Goal: Task Accomplishment & Management: Use online tool/utility

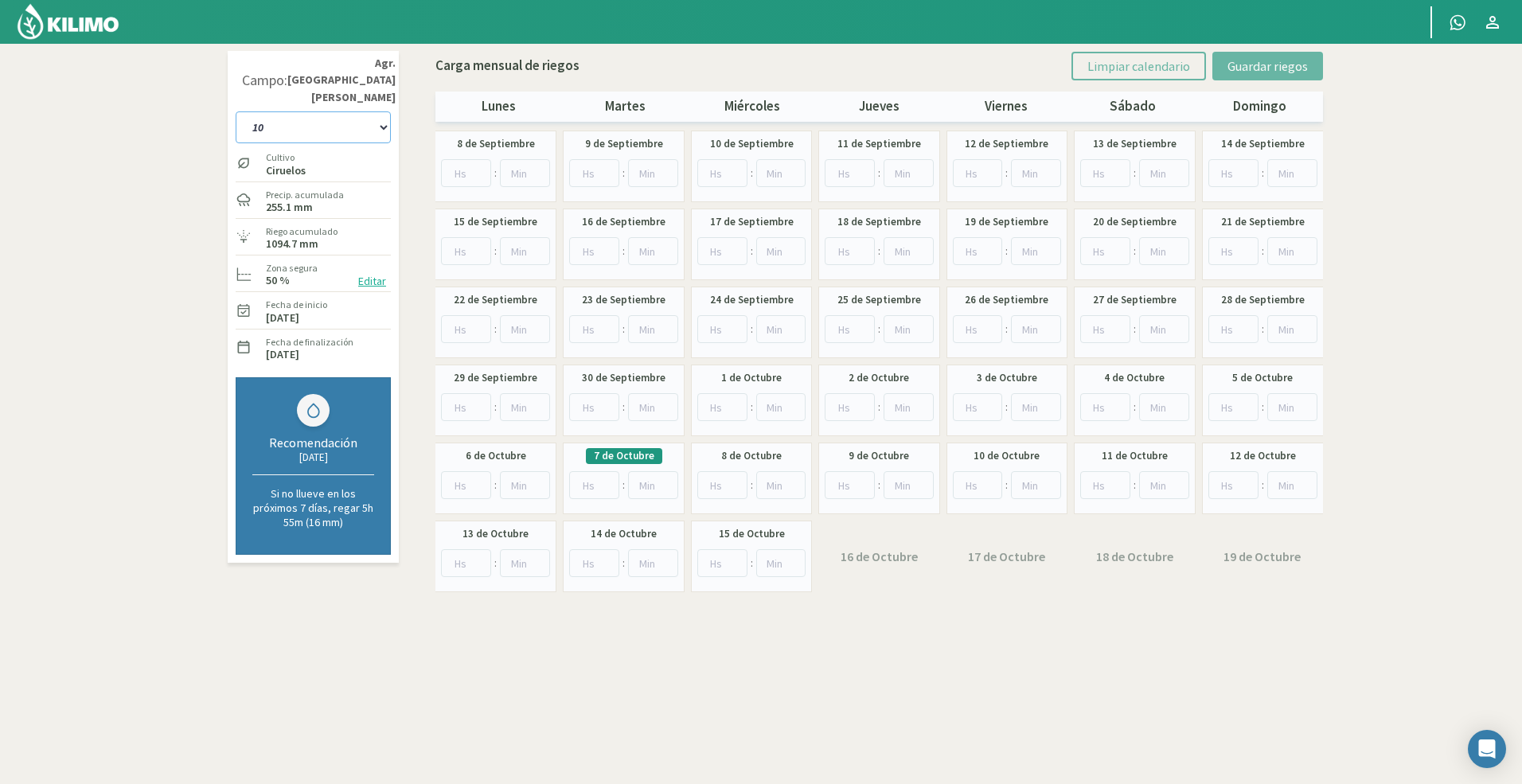
drag, startPoint x: 367, startPoint y: 137, endPoint x: 351, endPoint y: 100, distance: 40.3
click at [351, 111] on select "10 11 12 13 1A 1B 26 27 E 3A 4 5 6 7 [PERSON_NAME] 7 Ciruela 8 9 Equipo 1 2005 …" at bounding box center [313, 127] width 155 height 32
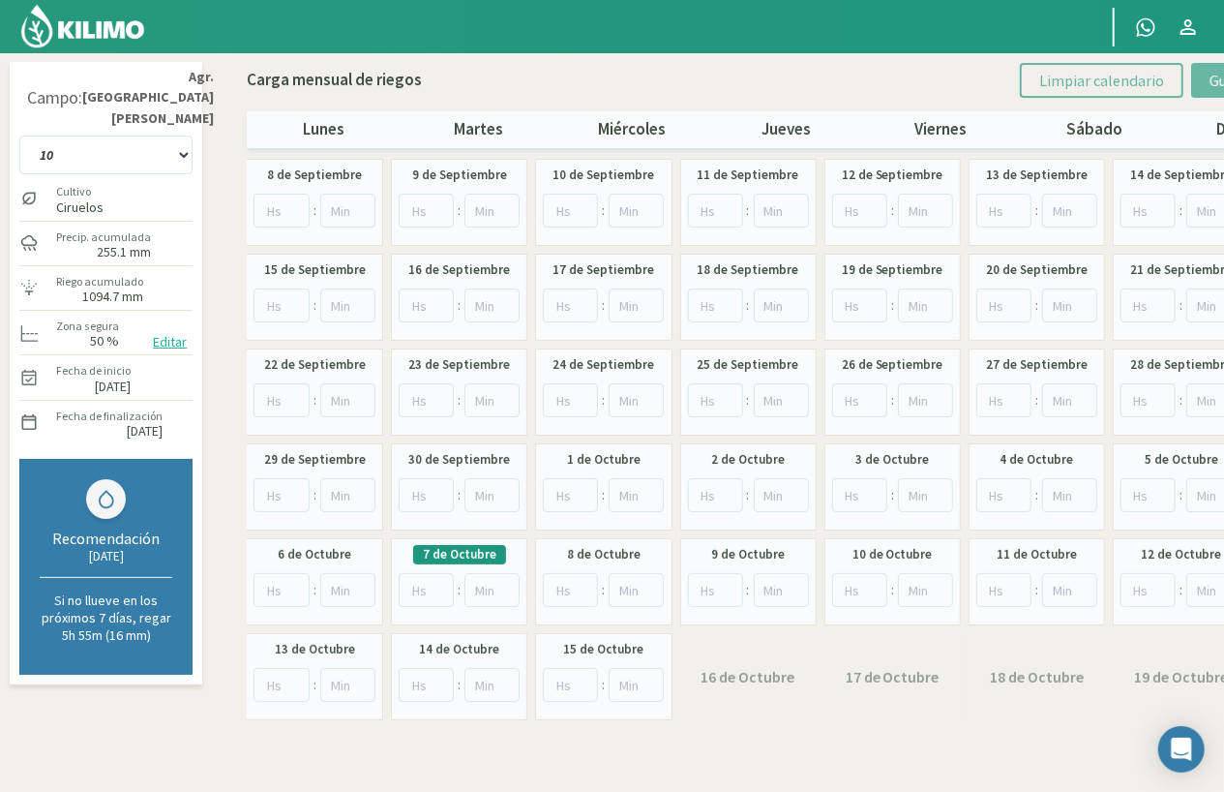
drag, startPoint x: 207, startPoint y: 766, endPoint x: -273, endPoint y: 766, distance: 480.0
click at [0, 766] on html "Principal Contactar ejecutivo [PERSON_NAME]: Agr. [GEOGRAPHIC_DATA][PERSON_NAME…" at bounding box center [612, 396] width 1224 height 792
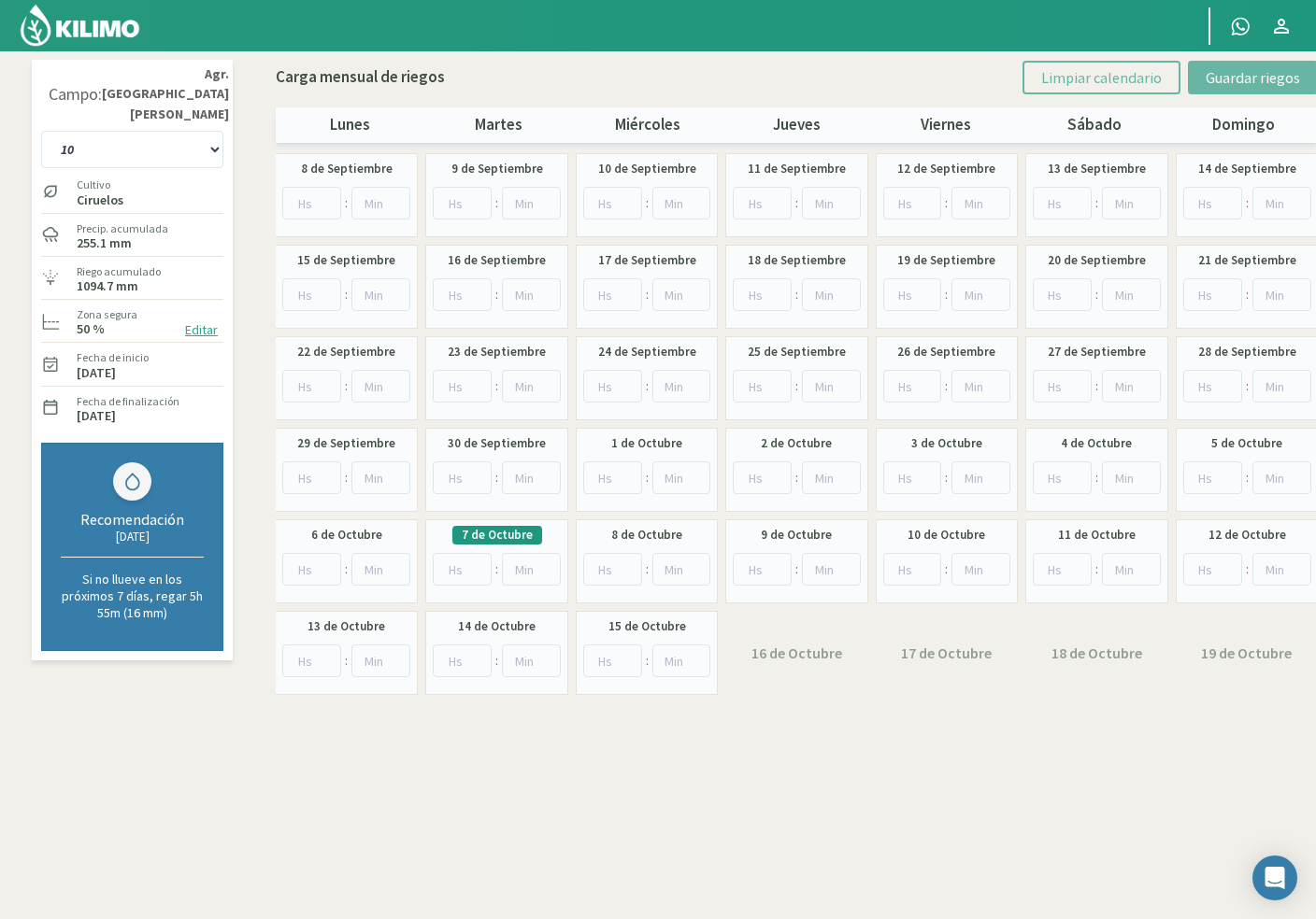
click at [183, 96] on strong "Agr. [GEOGRAPHIC_DATA][PERSON_NAME]" at bounding box center [165, 95] width 127 height 60
click at [174, 131] on select "10 11 12 13 1A 1B 26 27 E 3A 4 5 6 7 [PERSON_NAME] 7 Ciruela 8 9 Equipo 1 2005 …" at bounding box center [132, 149] width 182 height 38
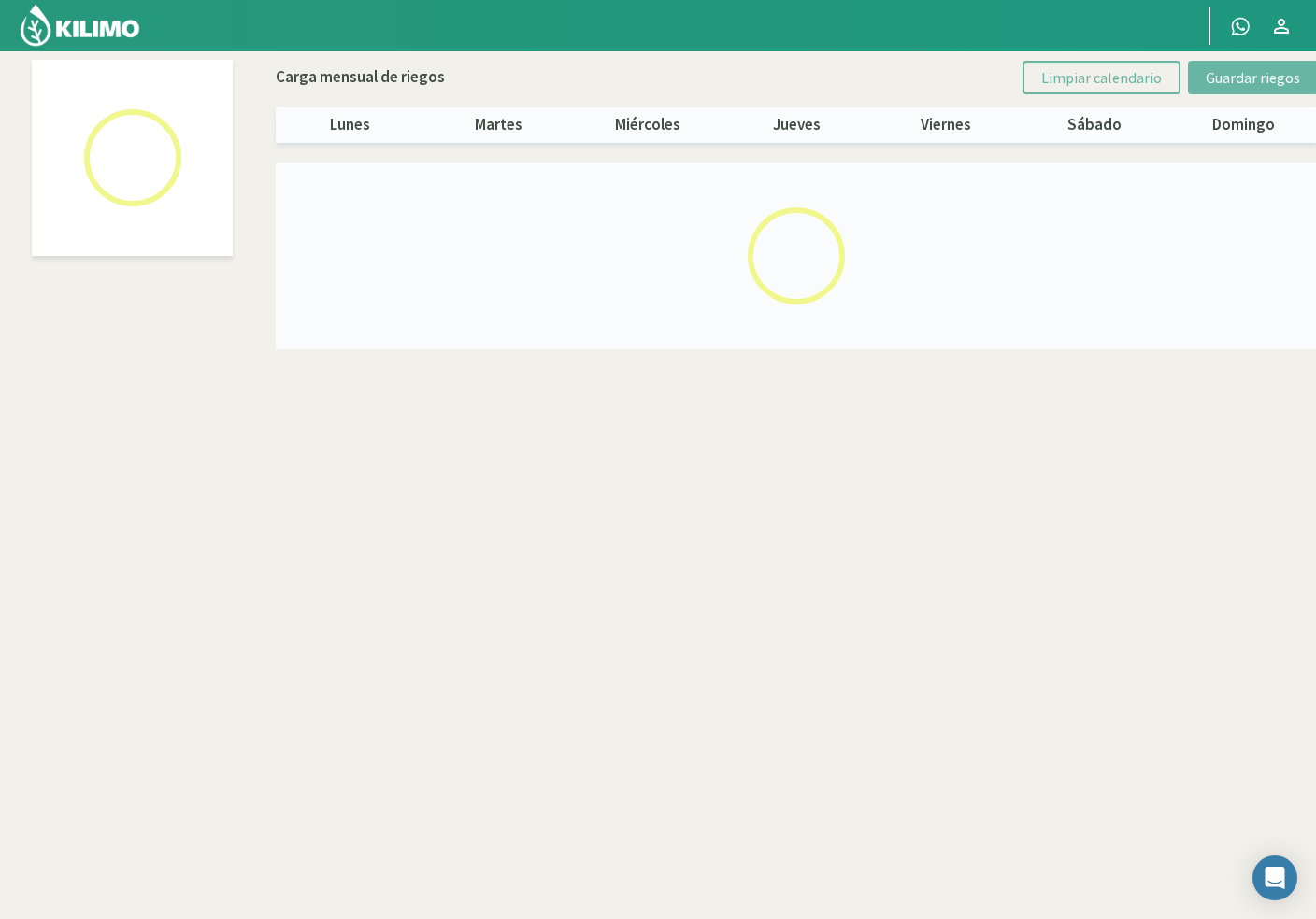
select select "36: Object"
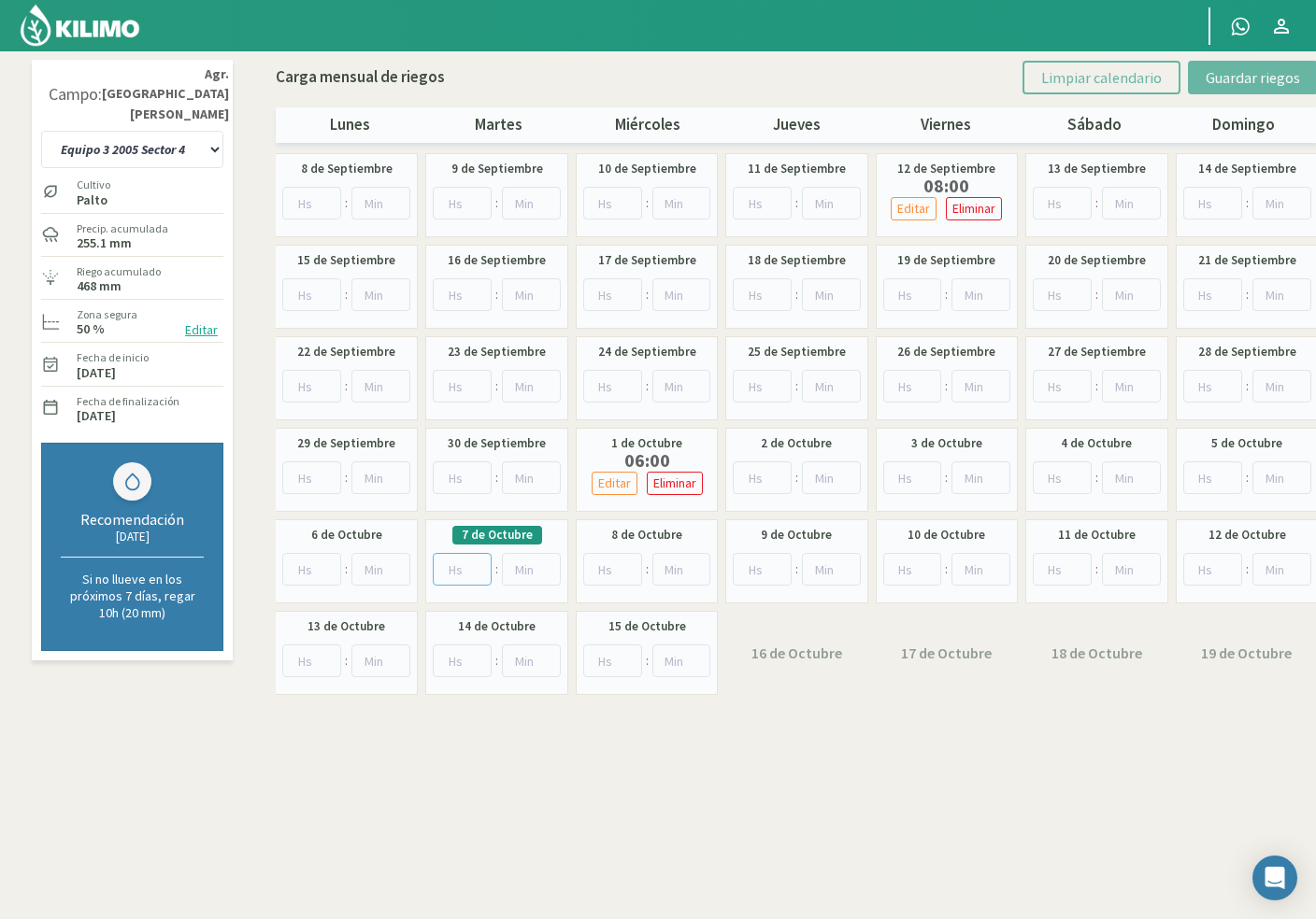
click at [449, 575] on input "number" at bounding box center [462, 570] width 59 height 33
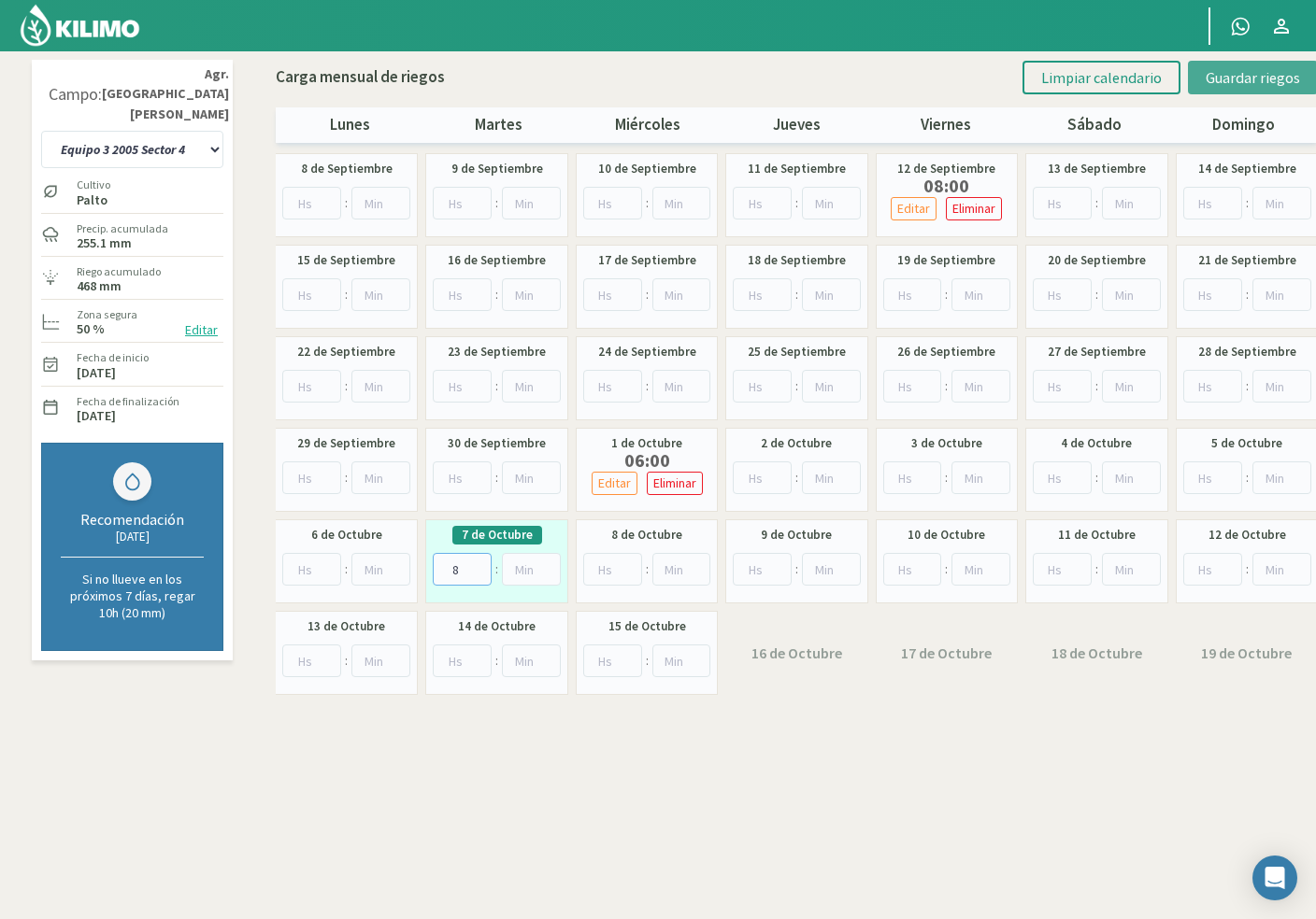
type input "8"
click at [1246, 74] on span "Guardar riegos" at bounding box center [1252, 77] width 95 height 18
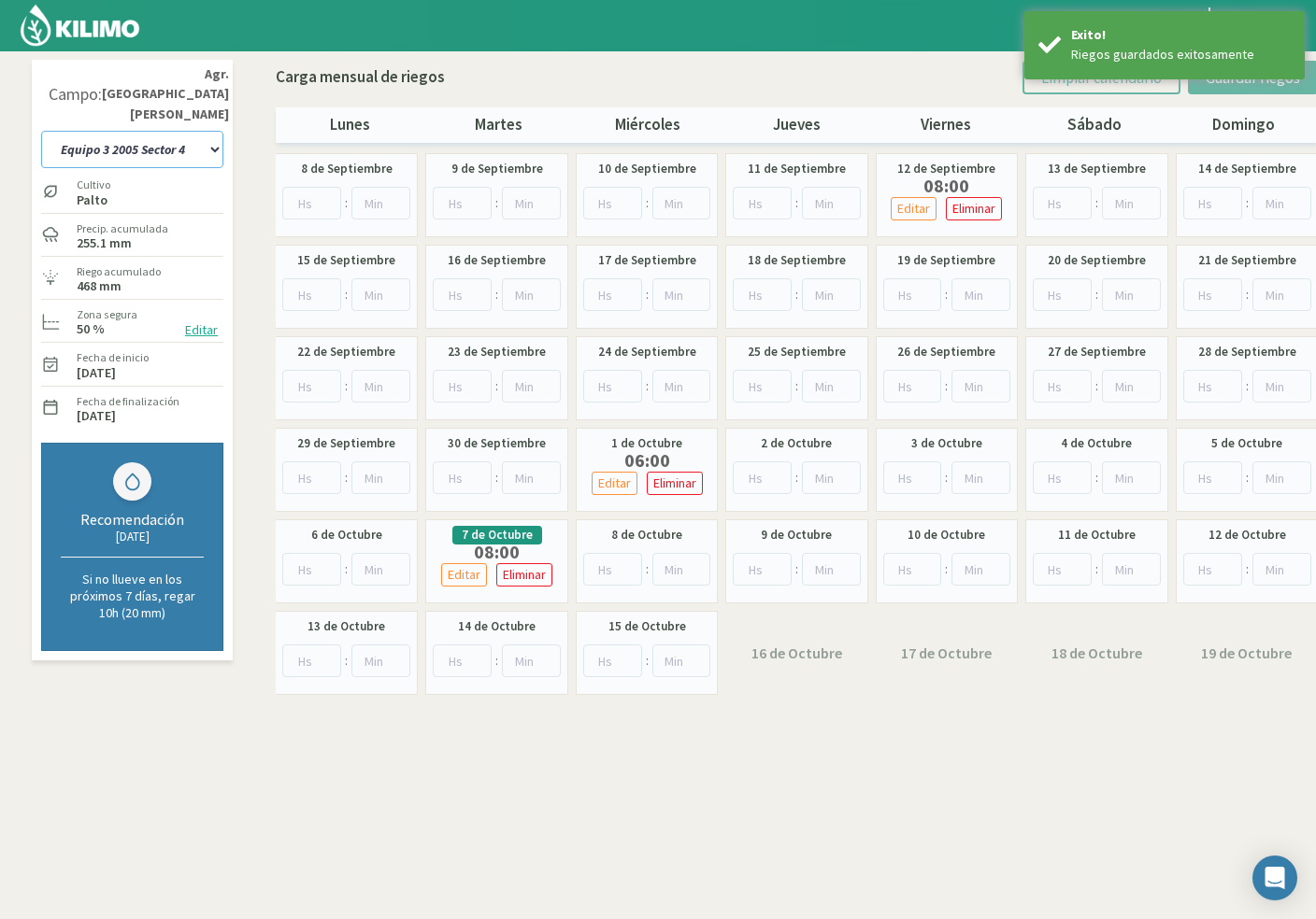
click at [146, 134] on select "10 11 12 13 1A 1B 26 27 E 3A 4 5 6 7 [PERSON_NAME] 7 Ciruela 8 9 Equipo 1 2005 …" at bounding box center [132, 149] width 182 height 38
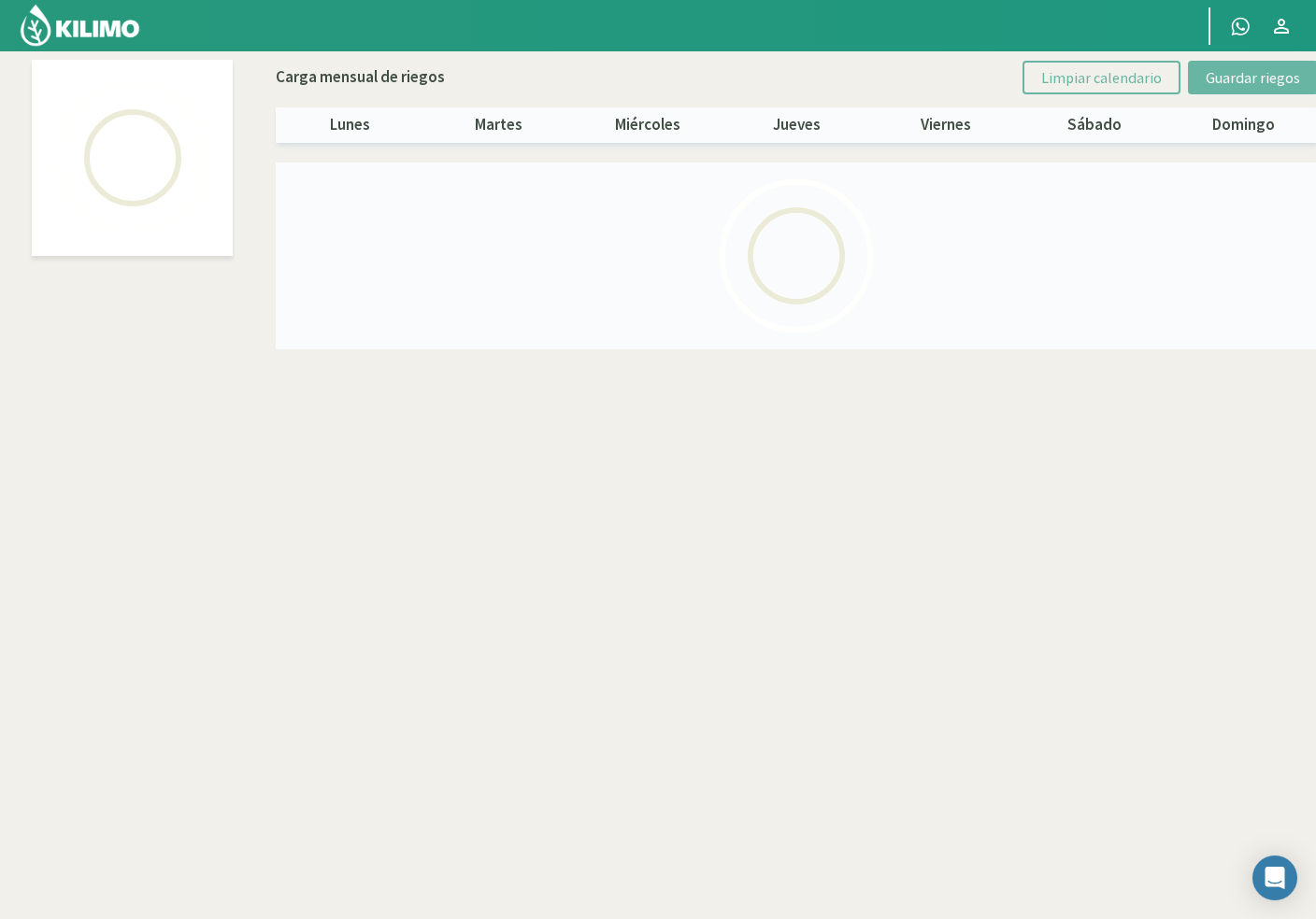
select select "20: Object"
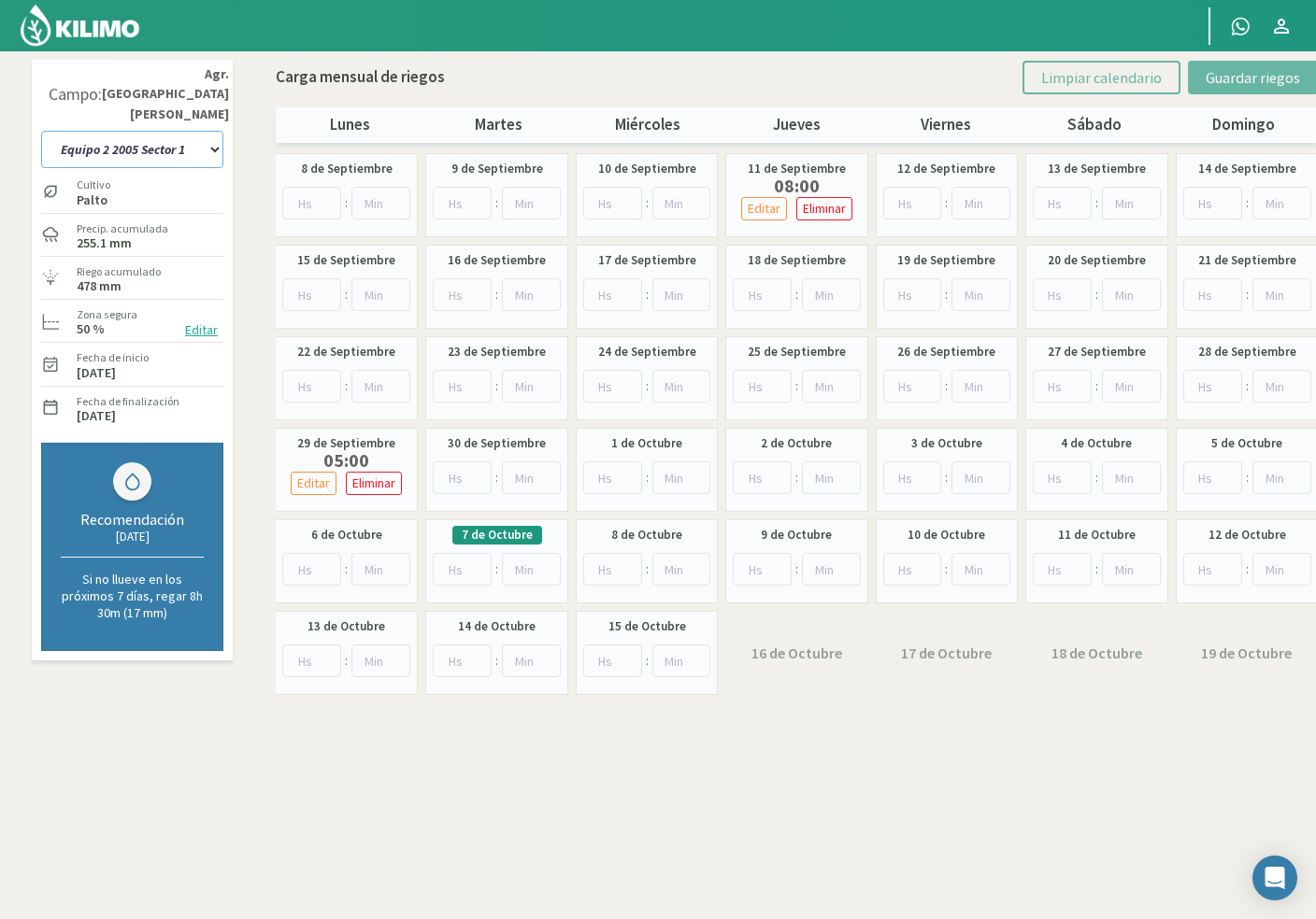
click at [207, 130] on select "10 11 12 13 1A 1B 26 27 E 3A 4 5 6 7 [PERSON_NAME] 7 Ciruela 8 9 Equipo 1 2005 …" at bounding box center [132, 149] width 182 height 38
click at [454, 570] on input "number" at bounding box center [462, 570] width 59 height 33
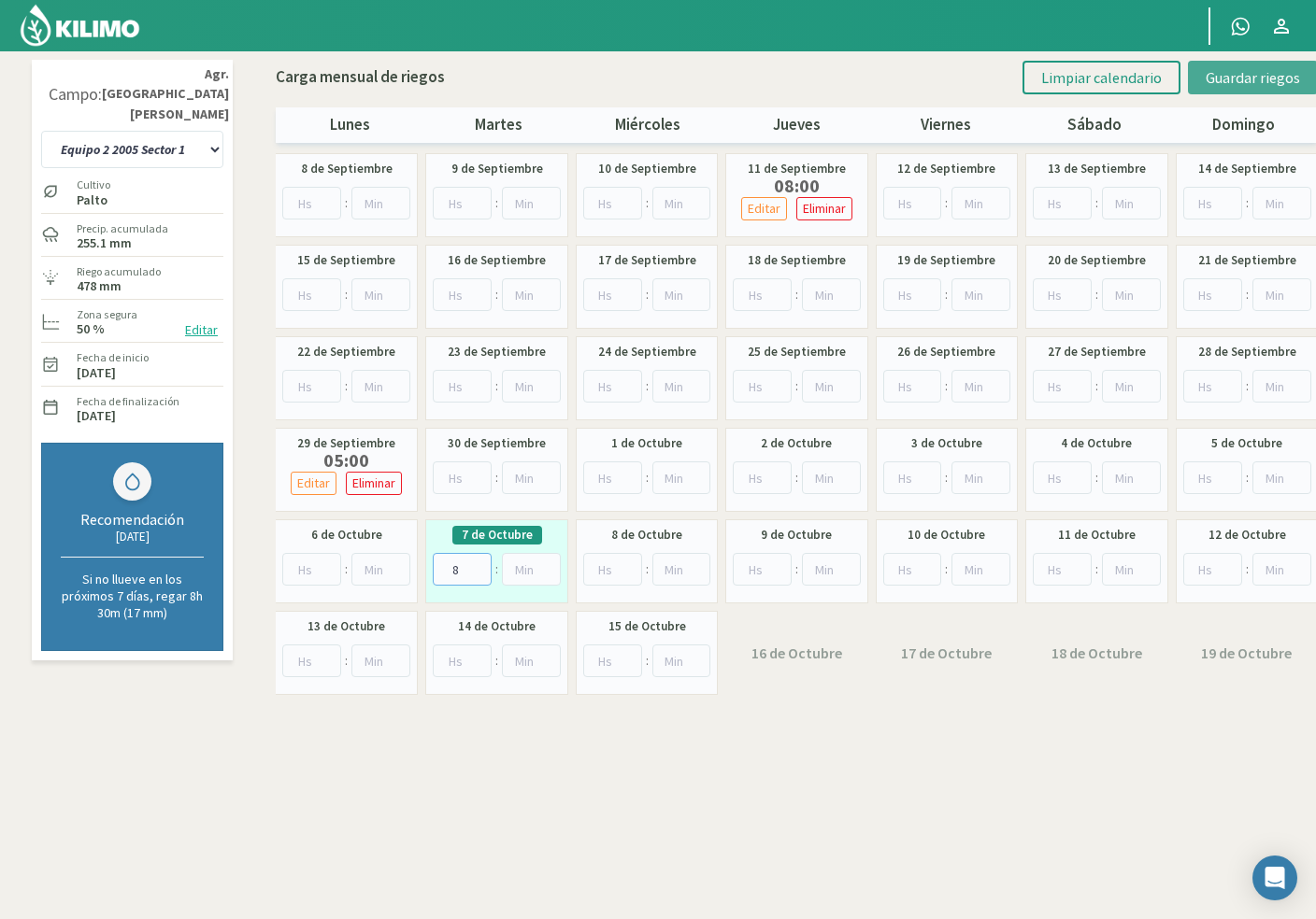
type input "8"
click at [1222, 69] on span "Guardar riegos" at bounding box center [1252, 77] width 95 height 18
